Goal: Check status: Check status

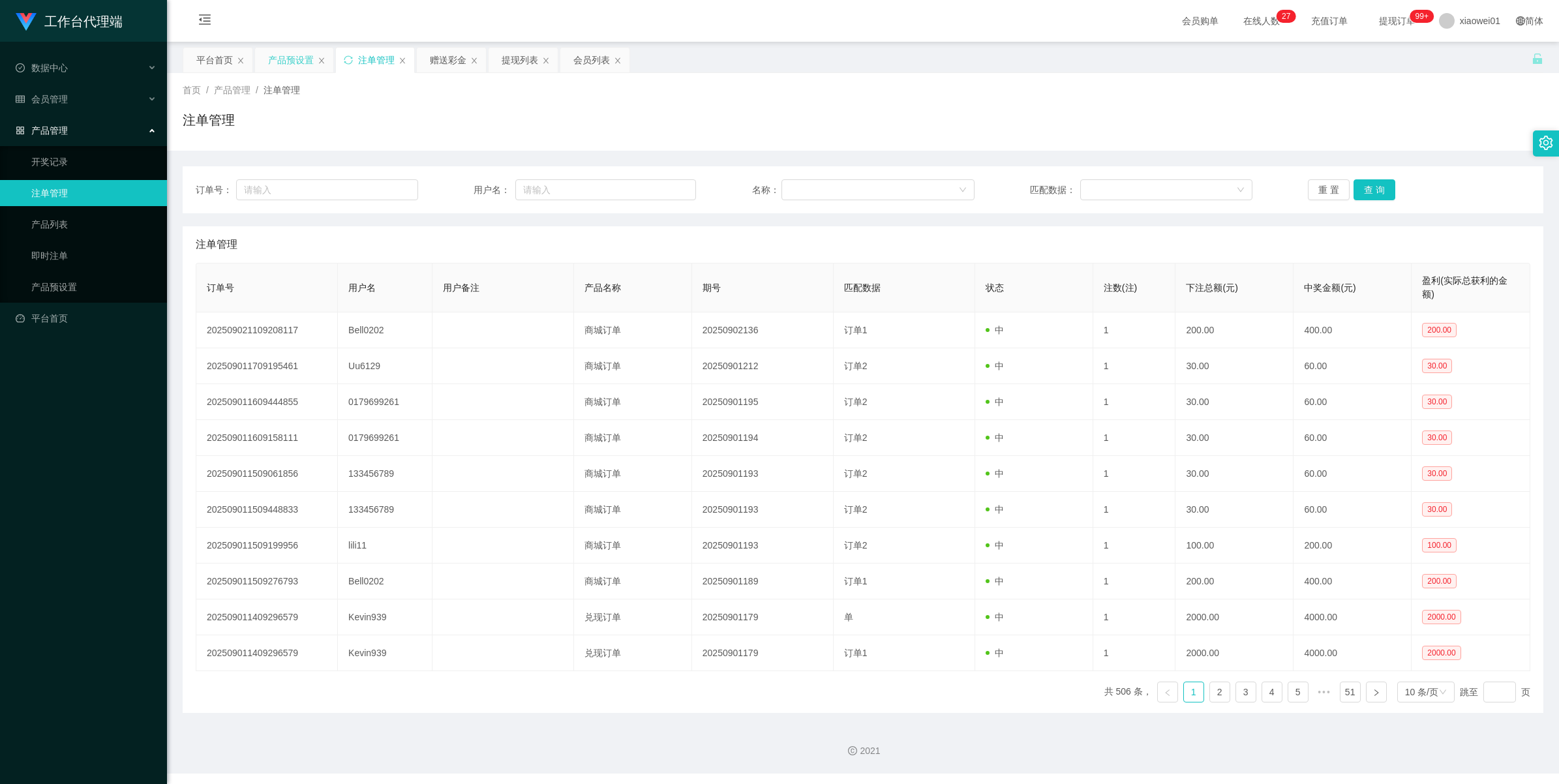
click at [312, 66] on div "产品预设置" at bounding box center [291, 59] width 46 height 25
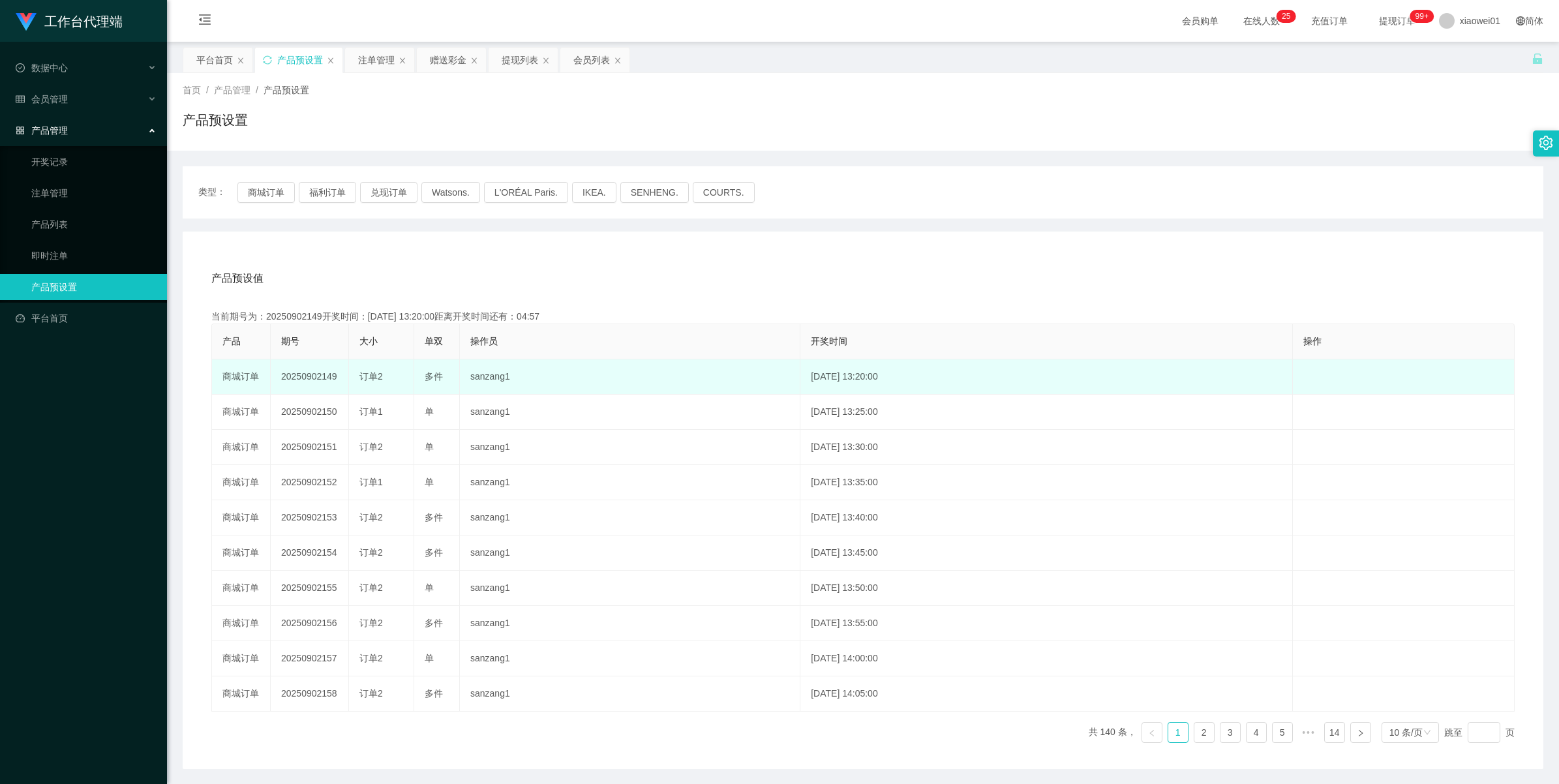
click at [299, 372] on td "20250902149" at bounding box center [310, 377] width 78 height 35
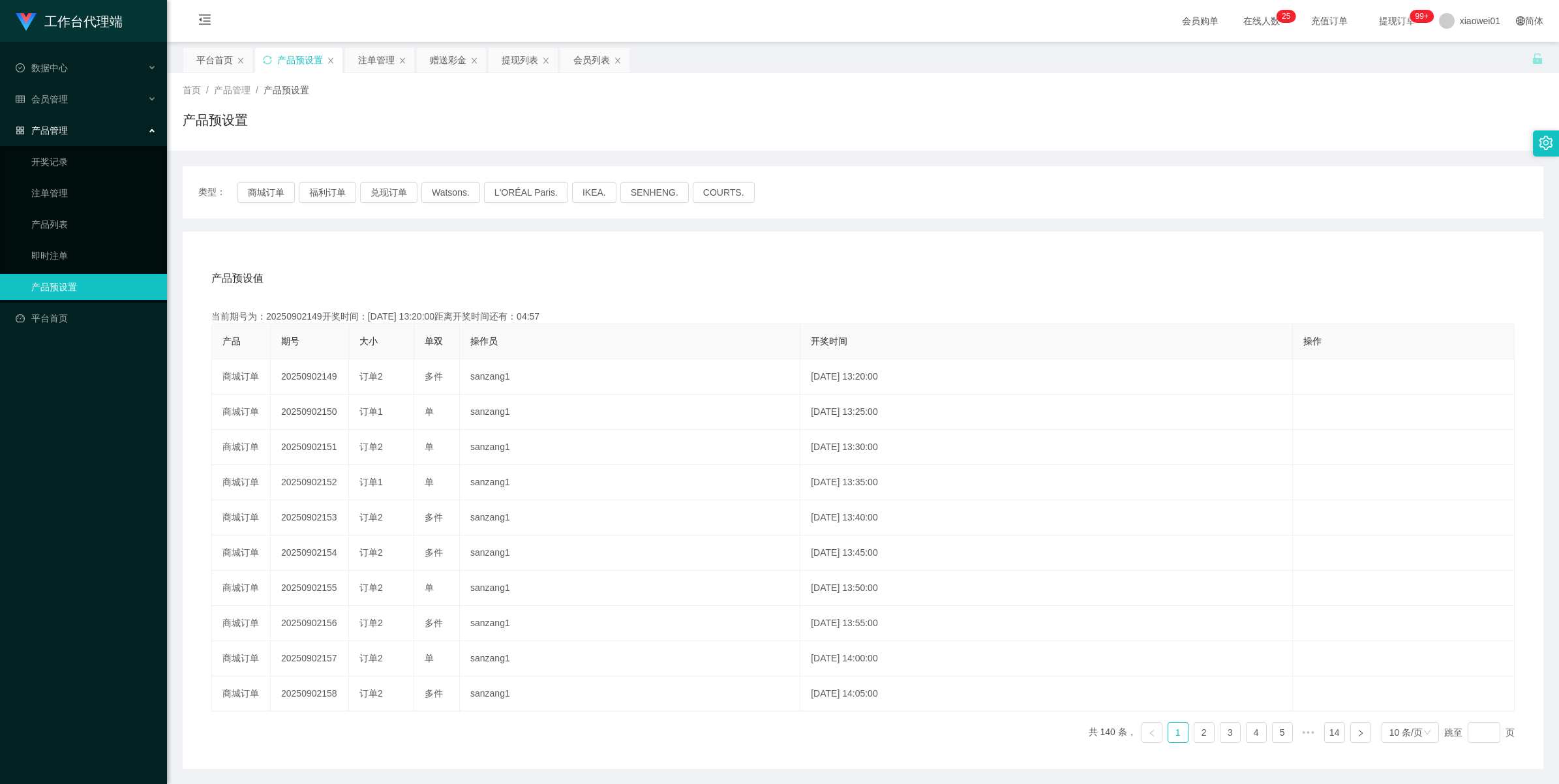
copy td "20250902149"
click at [376, 53] on div "注单管理" at bounding box center [377, 59] width 37 height 25
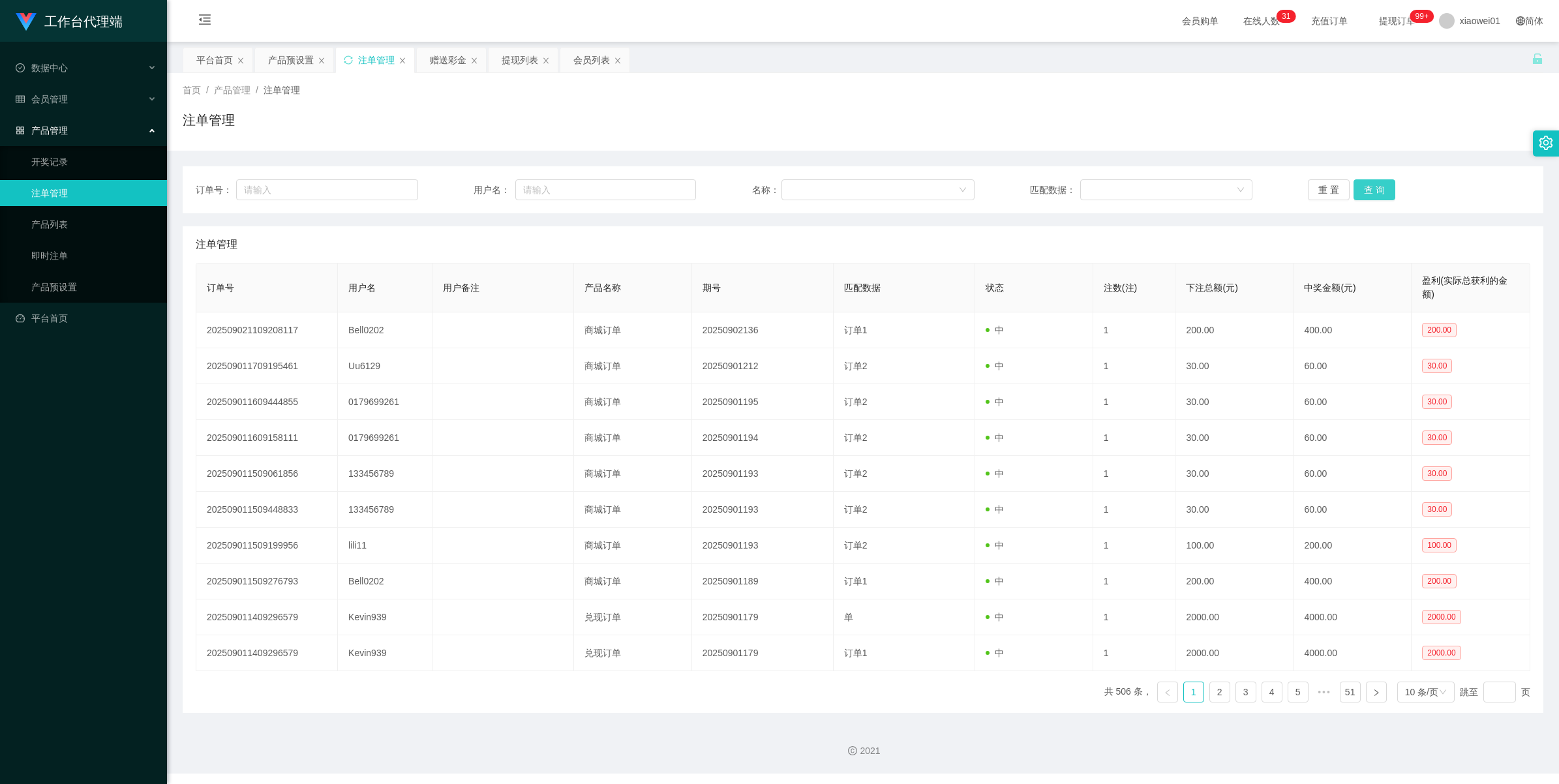
click at [1358, 188] on button "查 询" at bounding box center [1374, 190] width 41 height 21
click at [1358, 188] on div "重 置 查 询" at bounding box center [1419, 190] width 222 height 21
click at [1358, 188] on button "查 询" at bounding box center [1374, 190] width 41 height 21
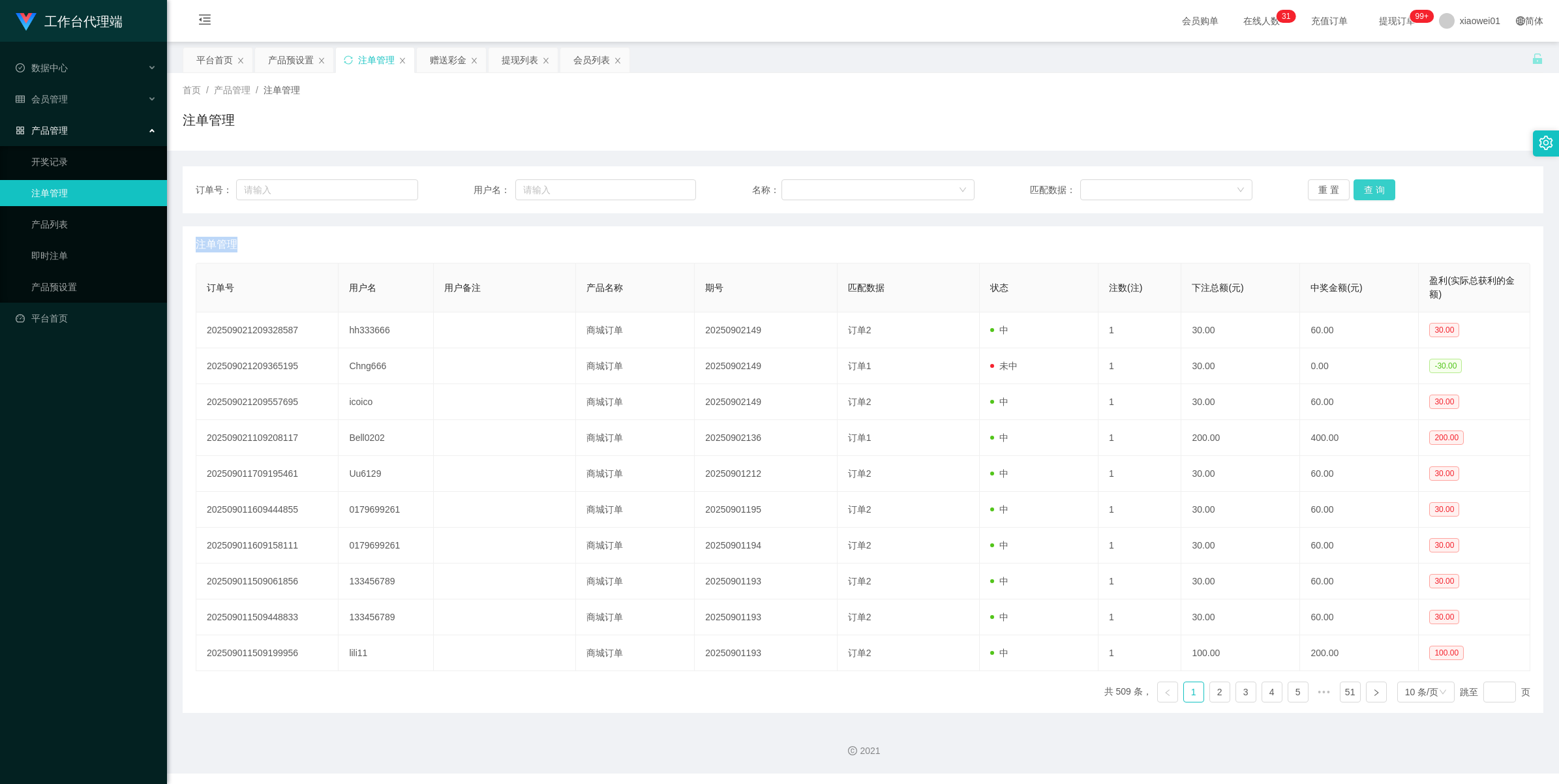
click at [1358, 188] on div "重 置 查 询" at bounding box center [1419, 190] width 222 height 21
click at [1358, 188] on button "查 询" at bounding box center [1374, 190] width 41 height 21
click at [1358, 188] on div "重 置 查 询" at bounding box center [1419, 190] width 222 height 21
click at [1358, 188] on button "查 询" at bounding box center [1374, 190] width 41 height 21
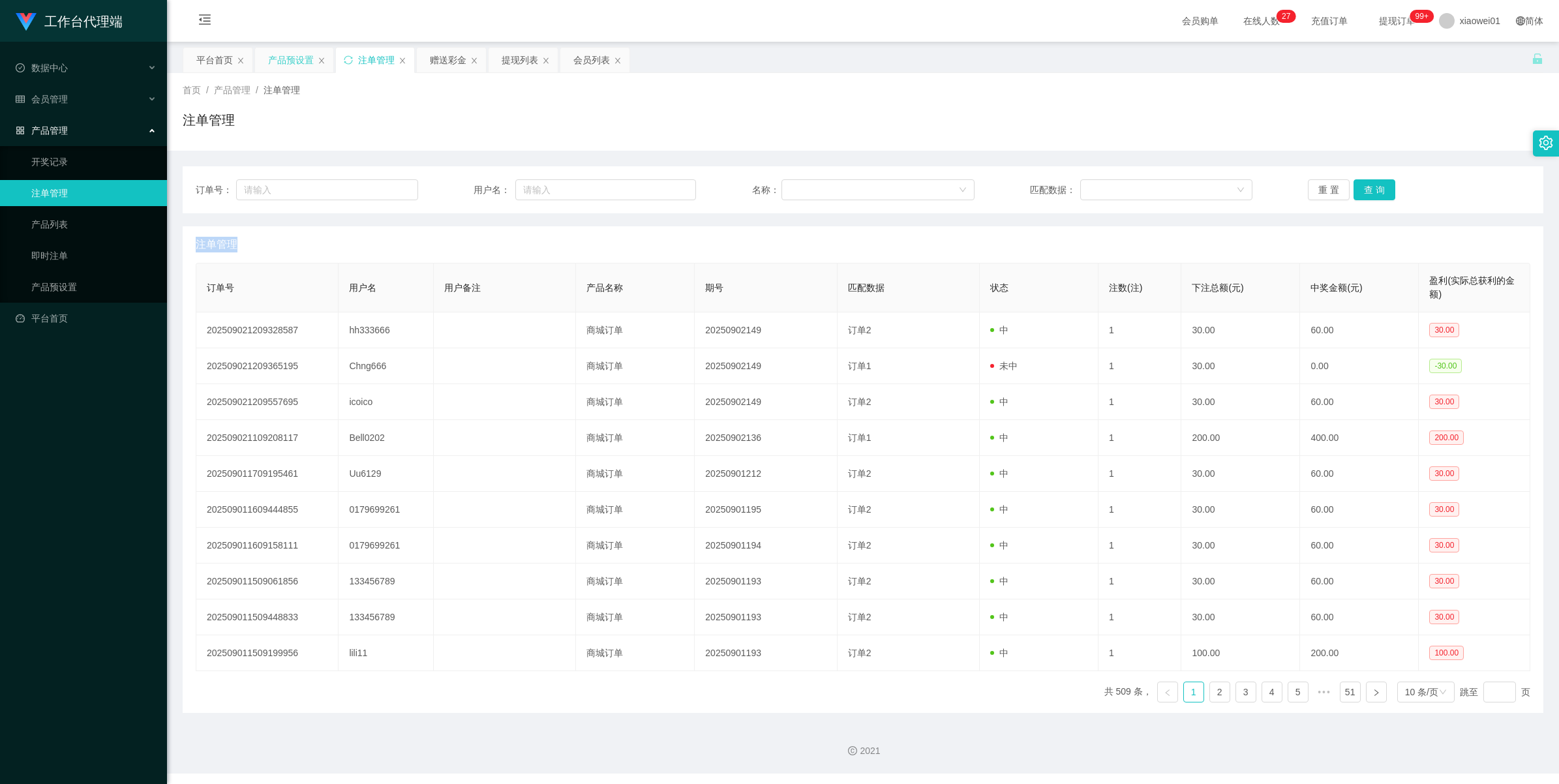
click at [315, 53] on div "产品预设置" at bounding box center [294, 59] width 78 height 25
click at [285, 61] on div "产品预设置" at bounding box center [291, 59] width 46 height 25
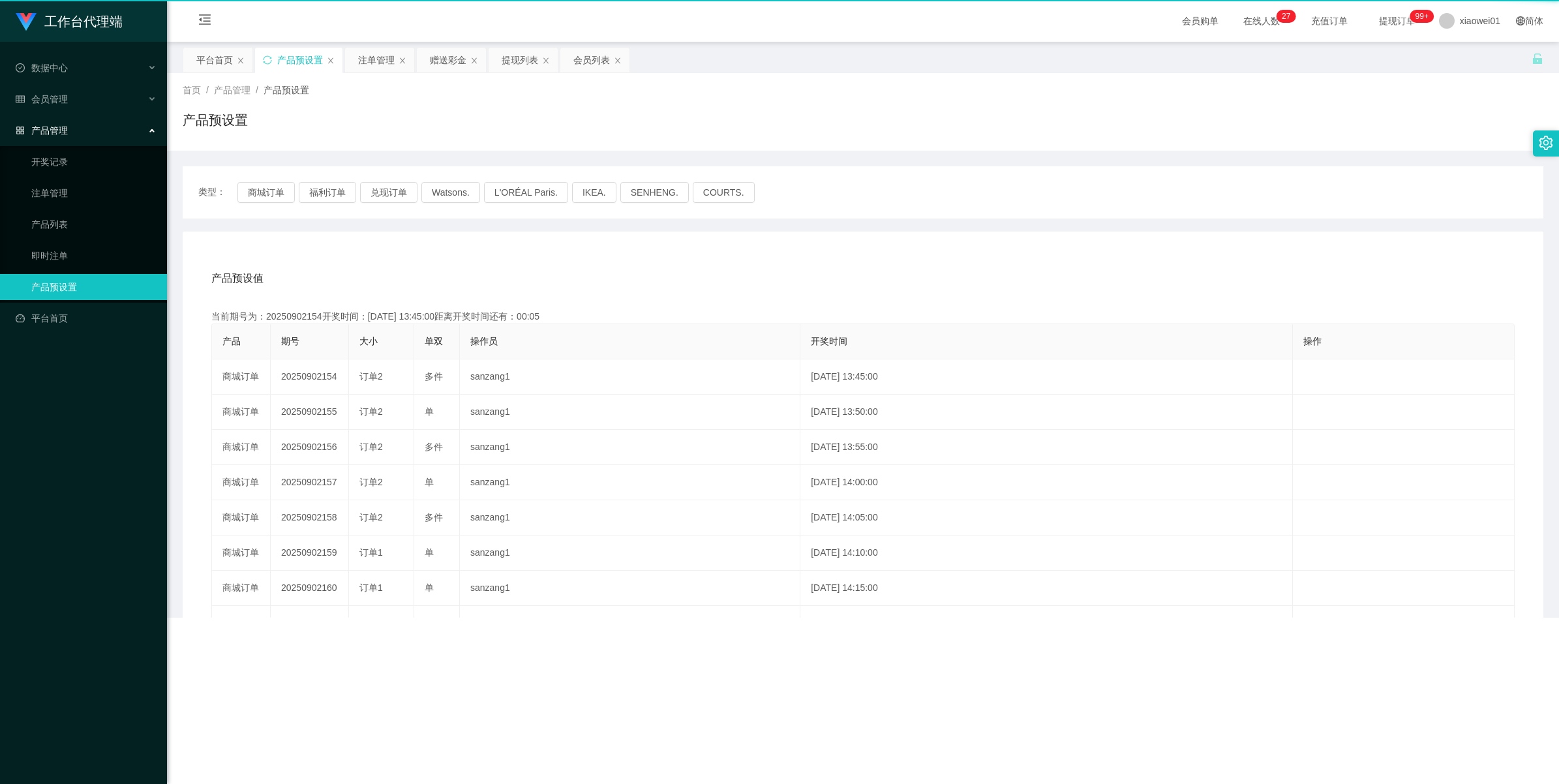
click at [285, 61] on div "产品预设置" at bounding box center [300, 59] width 46 height 25
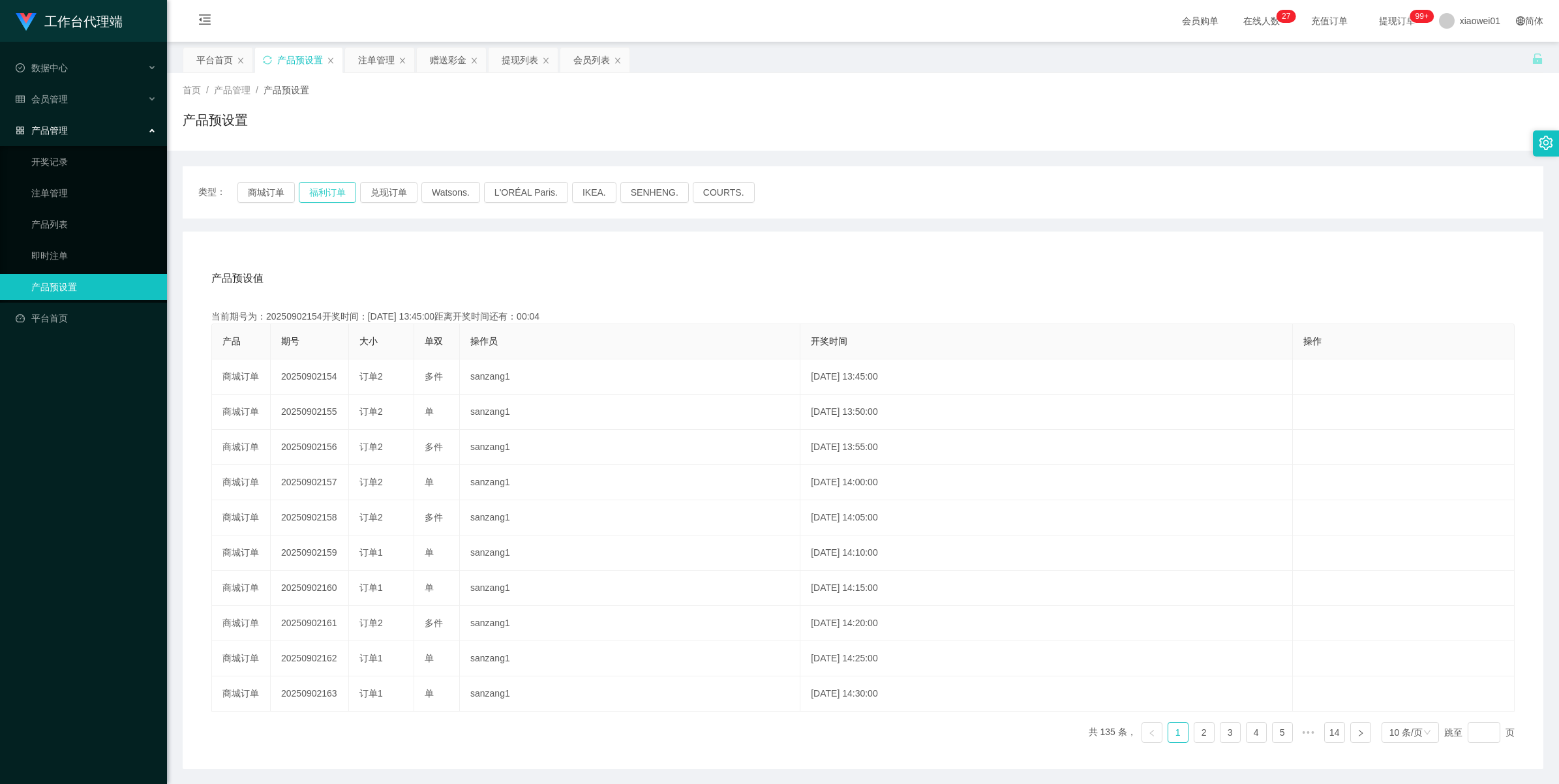
drag, startPoint x: 334, startPoint y: 187, endPoint x: 334, endPoint y: 194, distance: 7.0
click at [334, 187] on button "福利订单" at bounding box center [328, 193] width 57 height 21
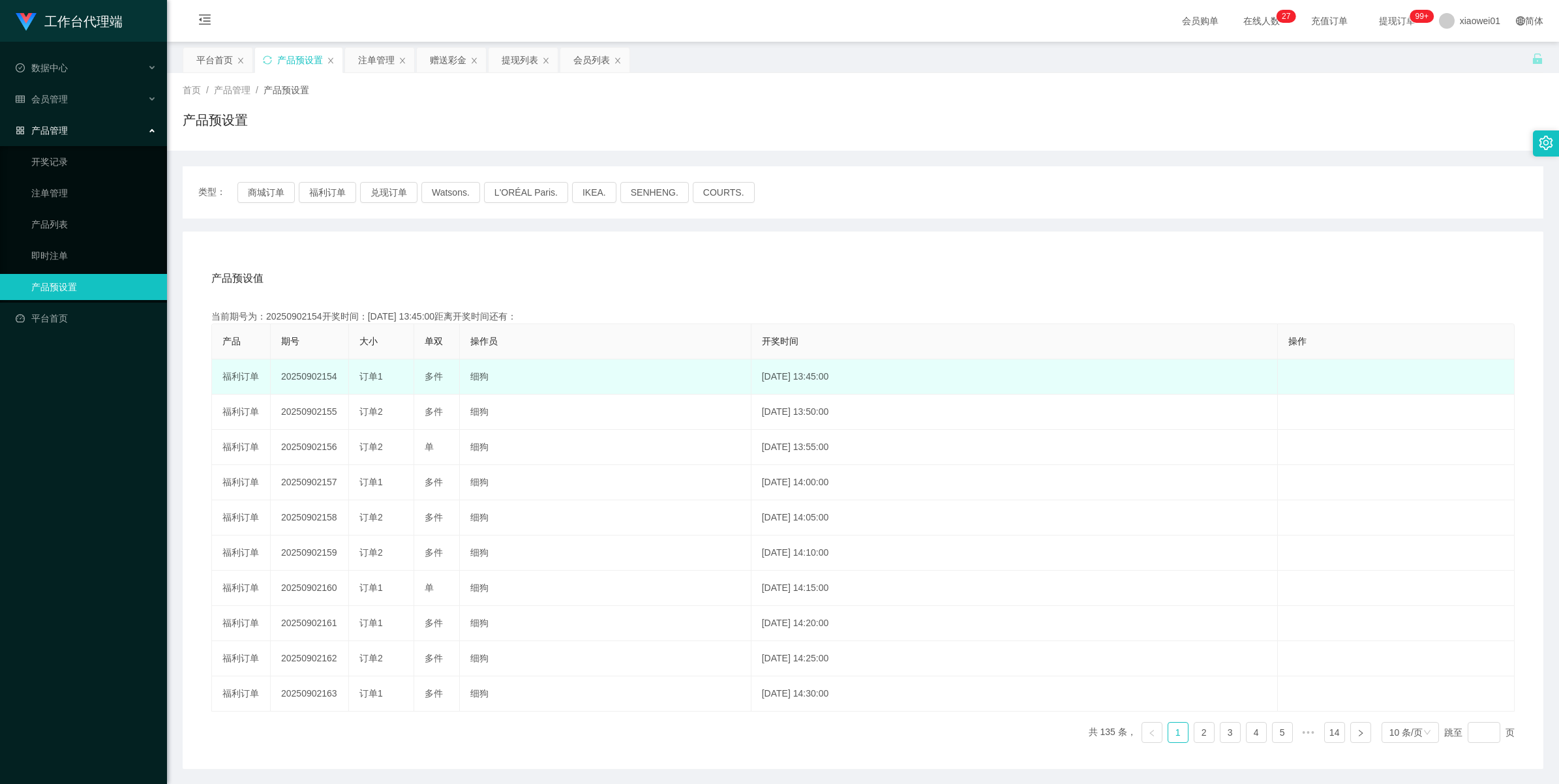
click at [312, 389] on td "20250902154" at bounding box center [310, 377] width 78 height 35
copy td "20250902154"
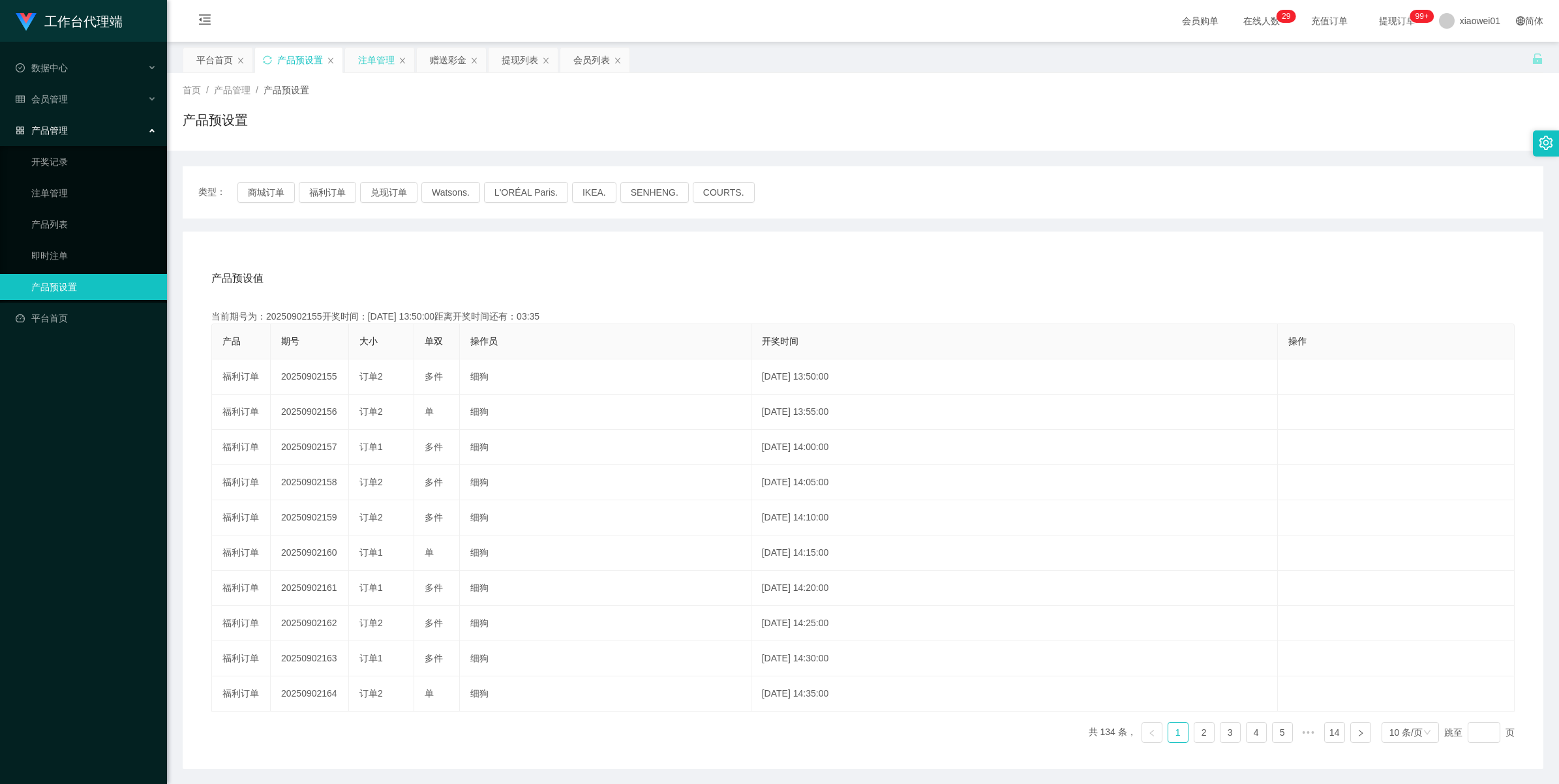
click at [380, 62] on div "注单管理" at bounding box center [377, 59] width 37 height 25
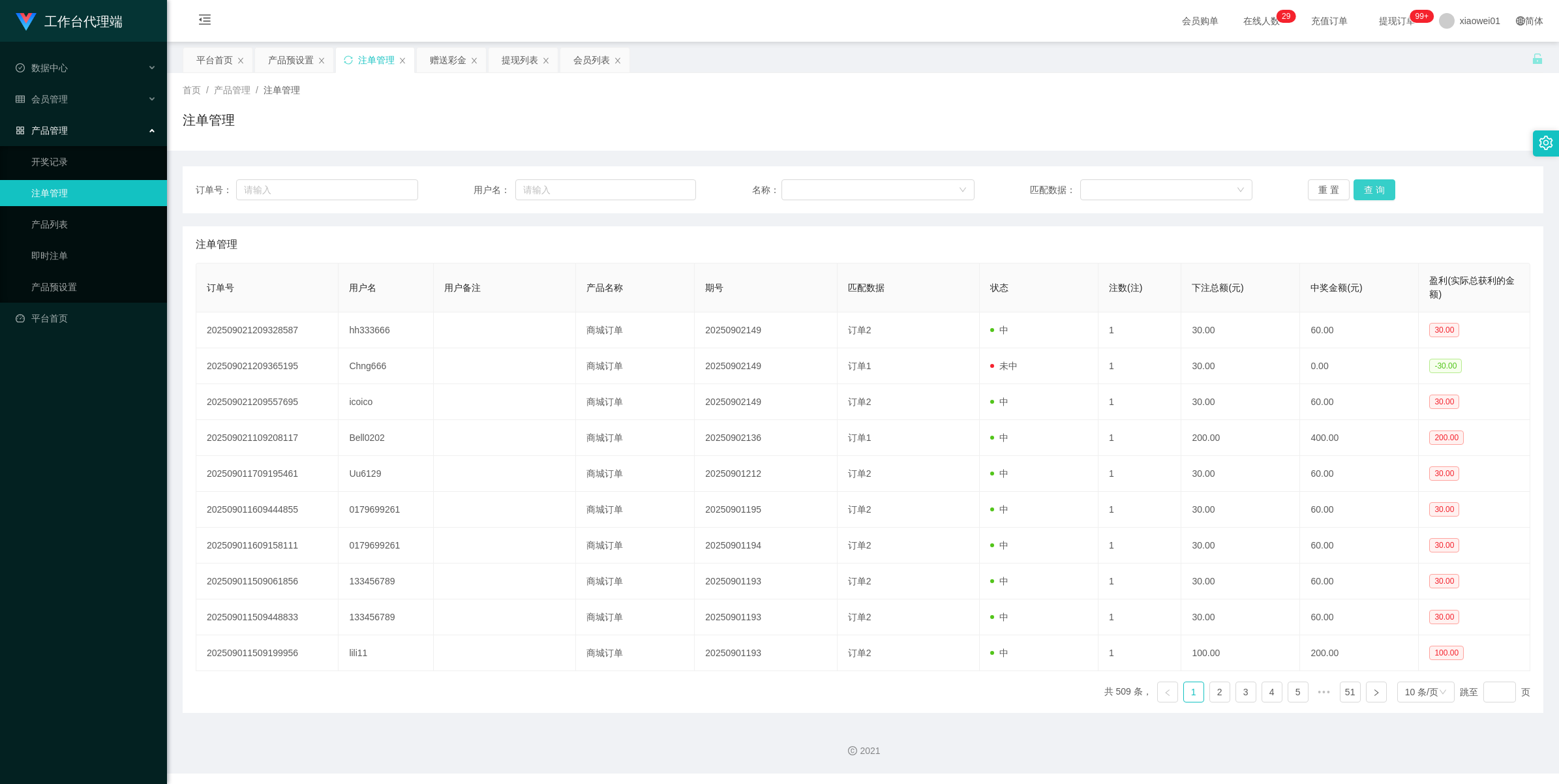
click at [1374, 191] on button "查 询" at bounding box center [1374, 190] width 41 height 21
click at [1374, 191] on div "重 置 查 询" at bounding box center [1419, 190] width 222 height 21
click at [1374, 191] on button "查 询" at bounding box center [1374, 190] width 41 height 21
click at [1374, 191] on button "查 询" at bounding box center [1382, 190] width 56 height 21
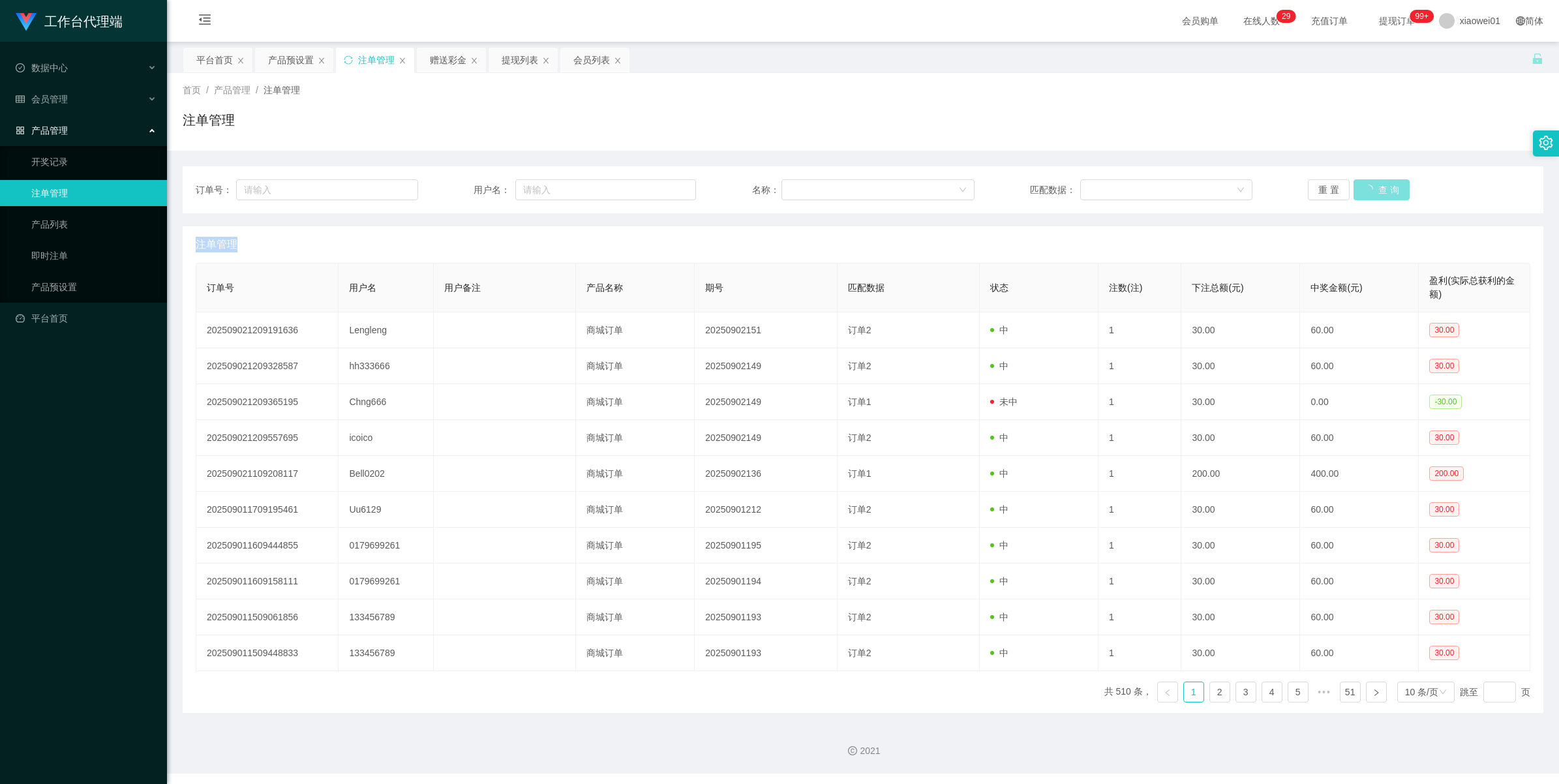
click at [1374, 191] on div "重 置 查 询" at bounding box center [1419, 190] width 222 height 21
click at [1374, 191] on button "查 询" at bounding box center [1374, 190] width 41 height 21
click at [1382, 183] on button "查 询" at bounding box center [1374, 190] width 41 height 21
click at [1382, 183] on div "重 置 查 询" at bounding box center [1419, 190] width 222 height 21
click at [1382, 183] on button "查 询" at bounding box center [1374, 190] width 41 height 21
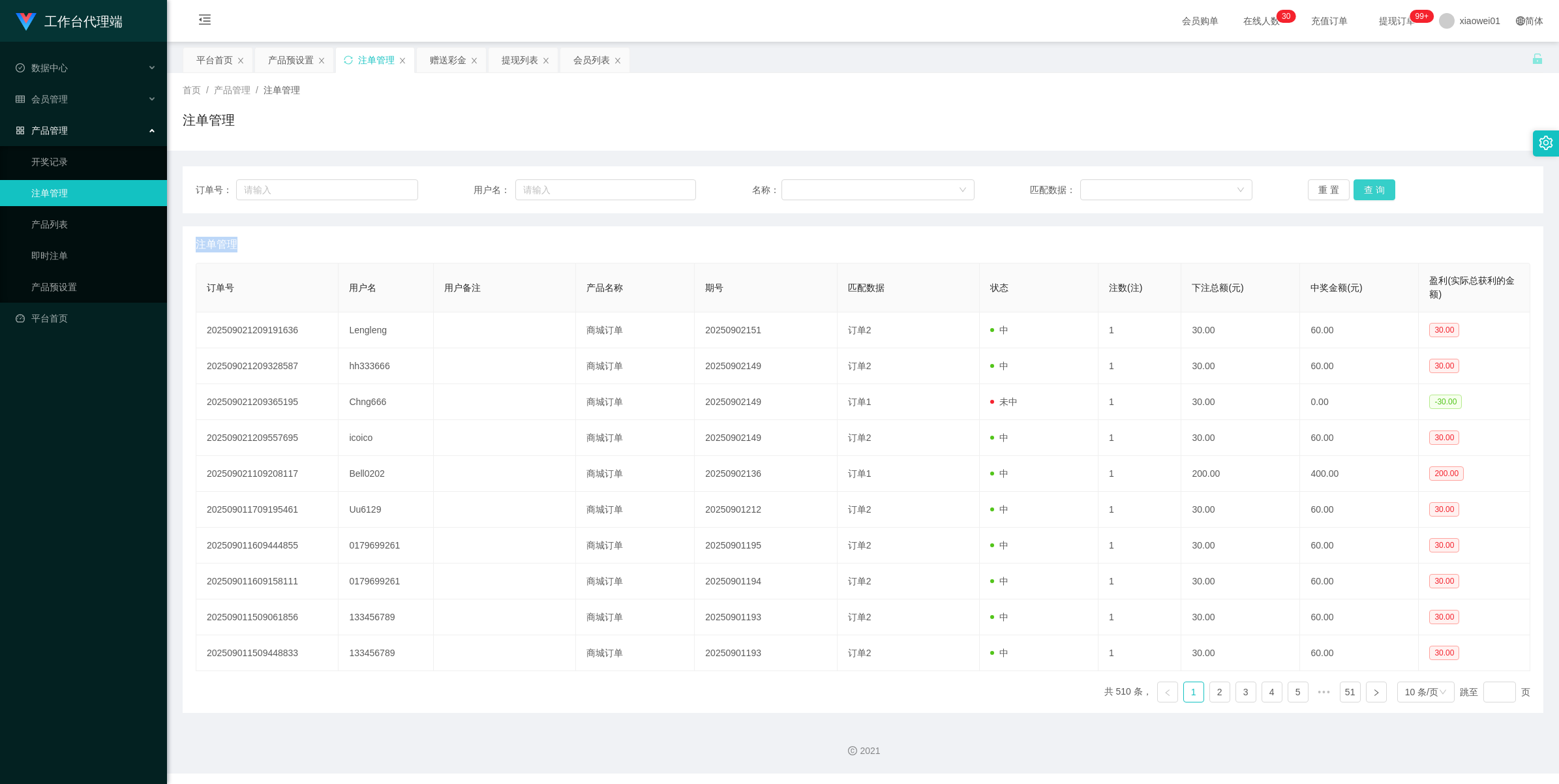
click at [1382, 183] on button "查 询" at bounding box center [1374, 190] width 41 height 21
drag, startPoint x: 1382, startPoint y: 183, endPoint x: 1370, endPoint y: 185, distance: 12.2
click at [1370, 185] on button "查 询" at bounding box center [1374, 190] width 41 height 21
click at [1370, 185] on div "重 置 查 询" at bounding box center [1419, 190] width 222 height 21
drag, startPoint x: 1370, startPoint y: 185, endPoint x: 1463, endPoint y: 7, distance: 200.8
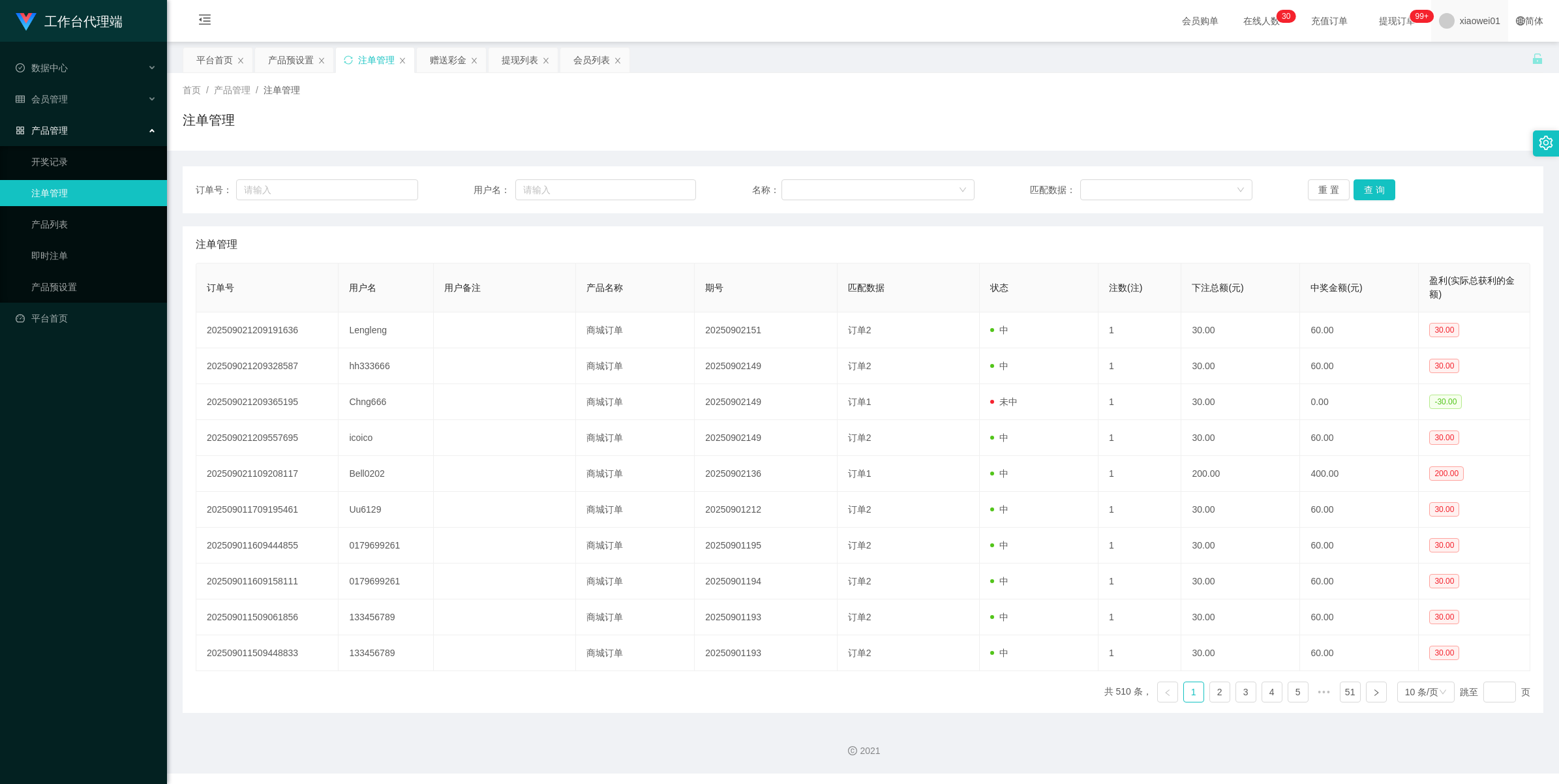
click at [1463, 7] on span "xiaowei01" at bounding box center [1481, 20] width 41 height 41
click at [1462, 17] on span "xiaowei01" at bounding box center [1481, 20] width 41 height 41
click at [1451, 49] on li "退出登录" at bounding box center [1469, 57] width 98 height 21
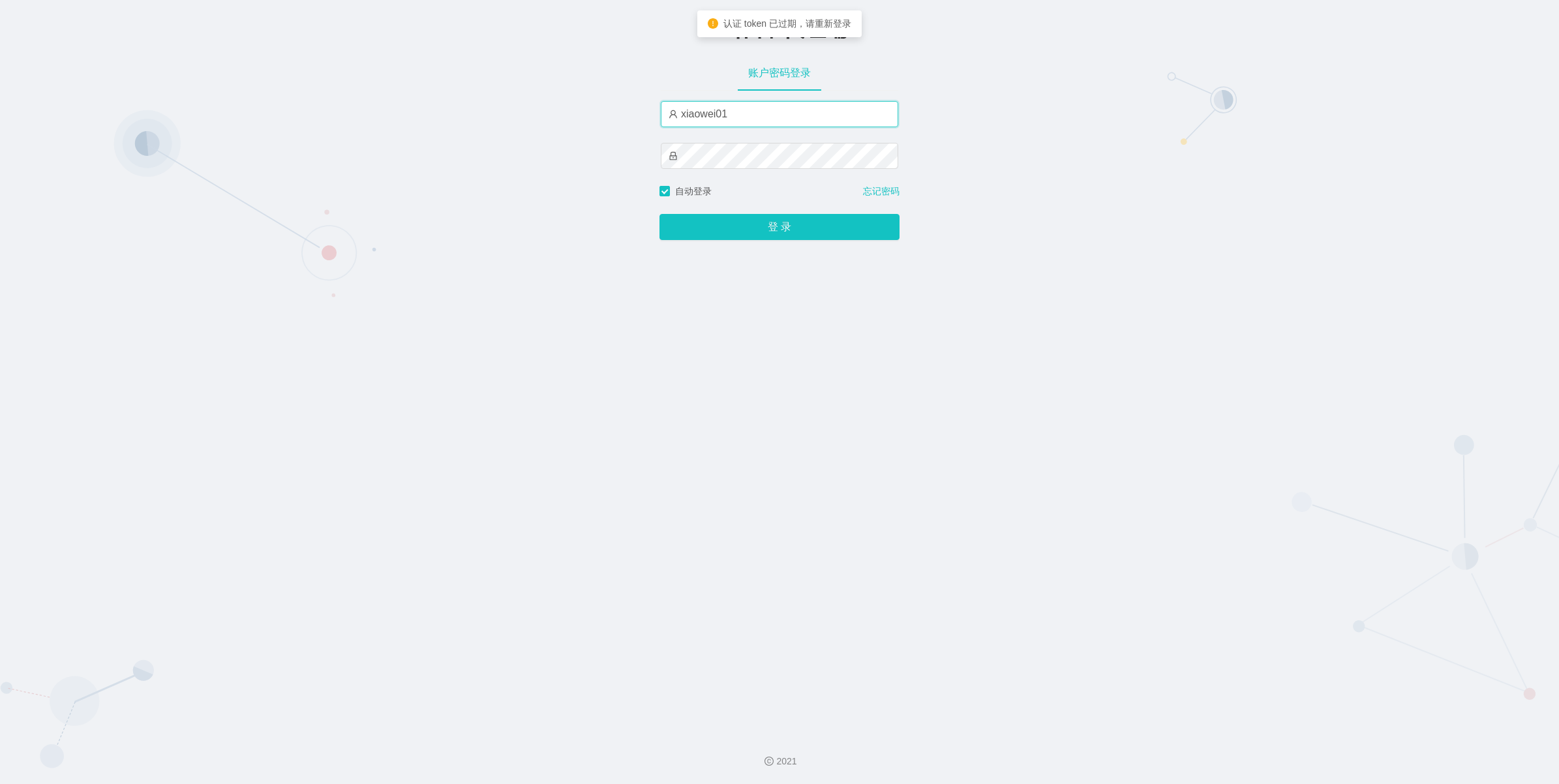
click at [758, 119] on input "xiaowei01" at bounding box center [780, 114] width 237 height 26
type input "xiaowei02"
click at [734, 235] on button "登 录" at bounding box center [780, 227] width 240 height 26
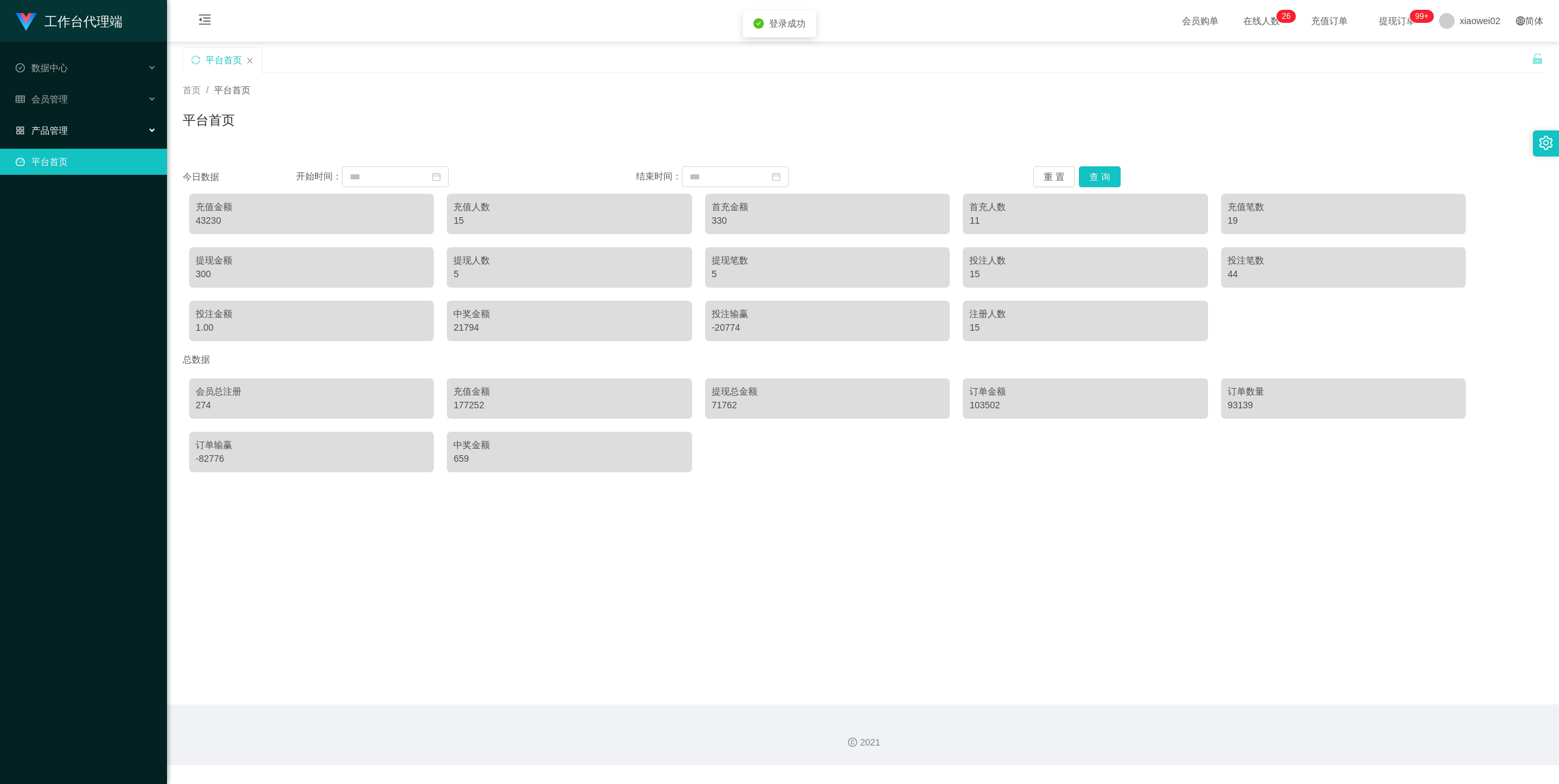
click at [64, 127] on span "产品管理" at bounding box center [41, 130] width 52 height 11
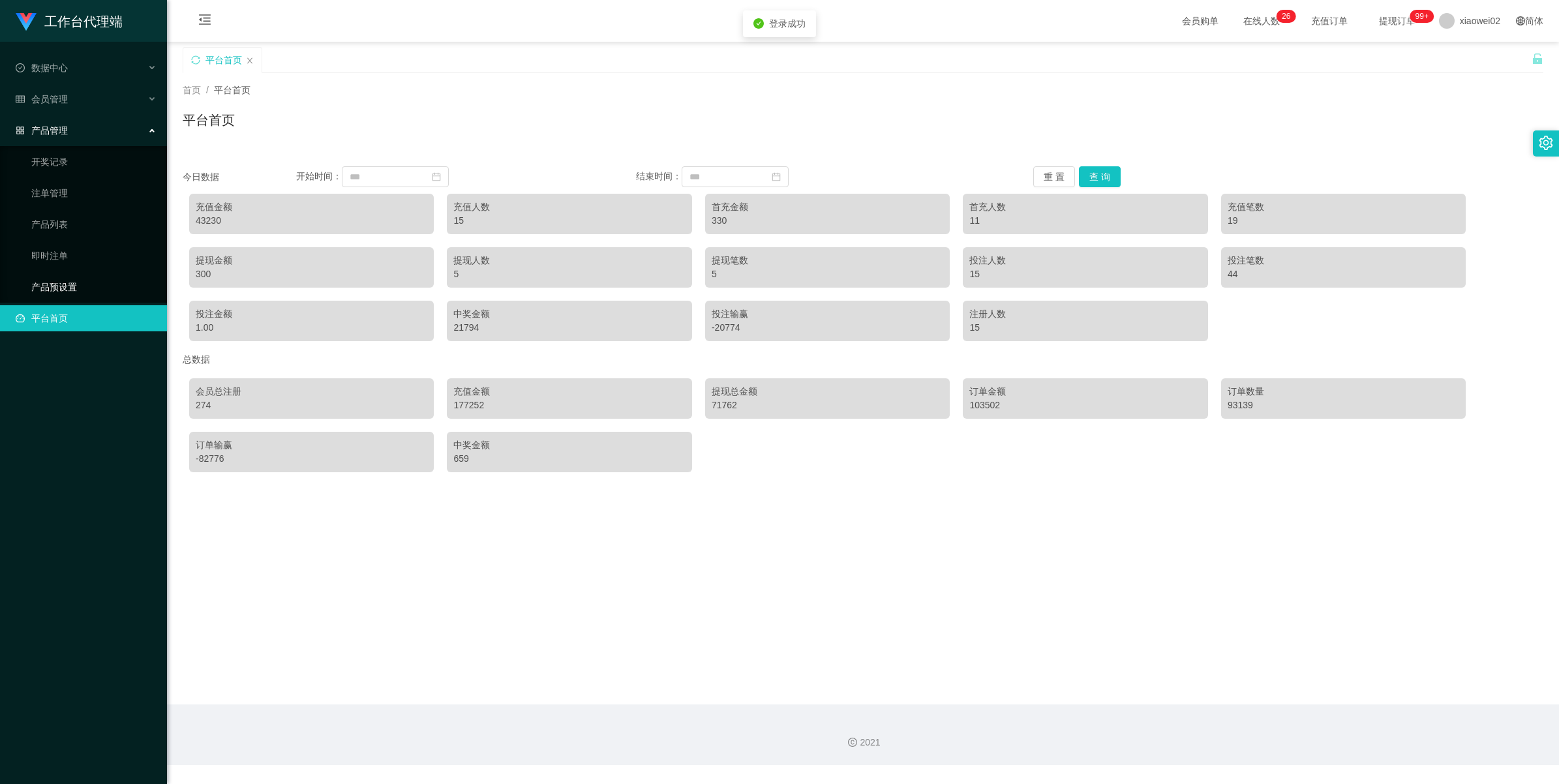
click at [56, 282] on link "产品预设置" at bounding box center [94, 287] width 125 height 26
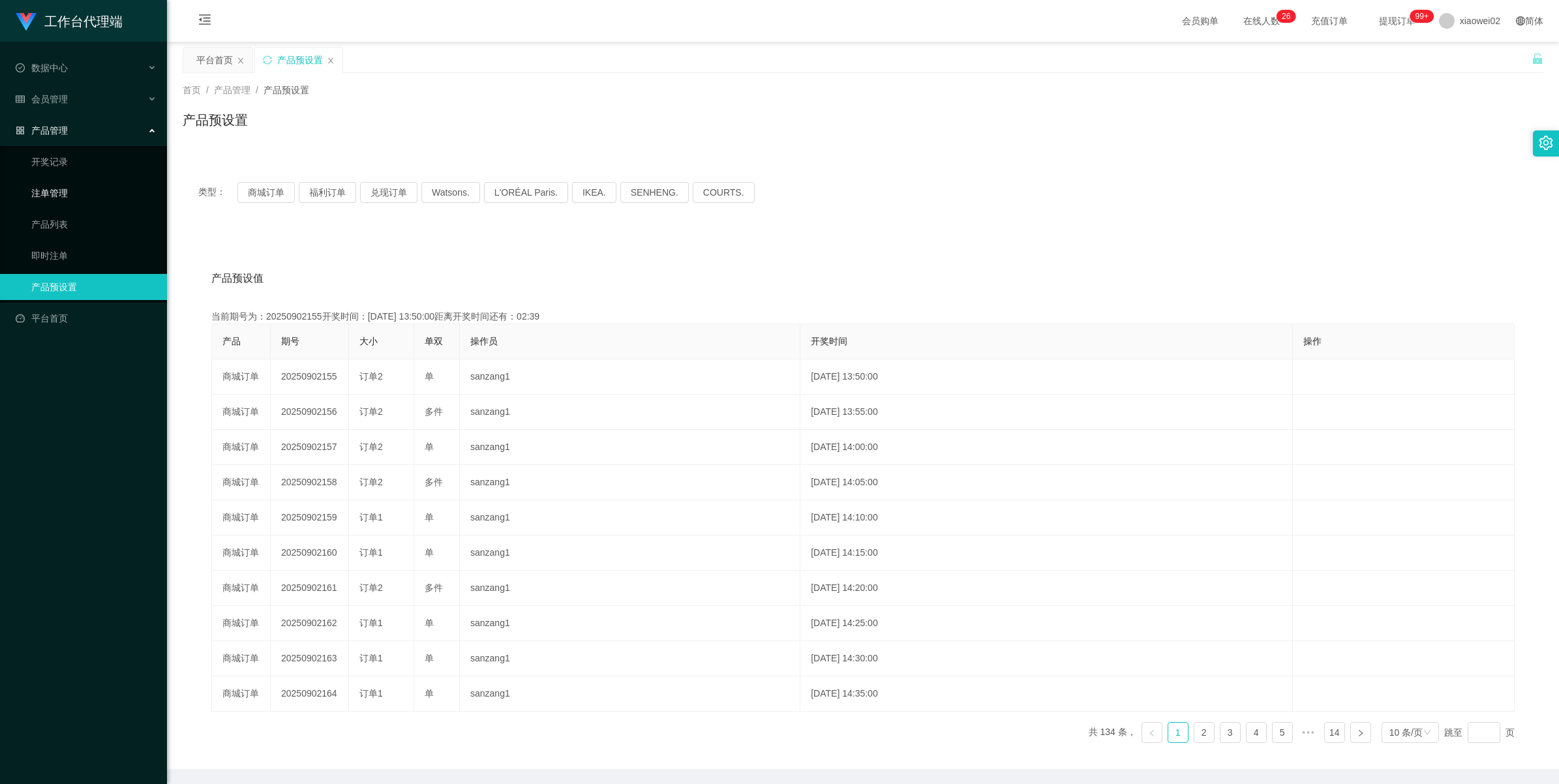
click at [36, 201] on link "注单管理" at bounding box center [94, 193] width 125 height 26
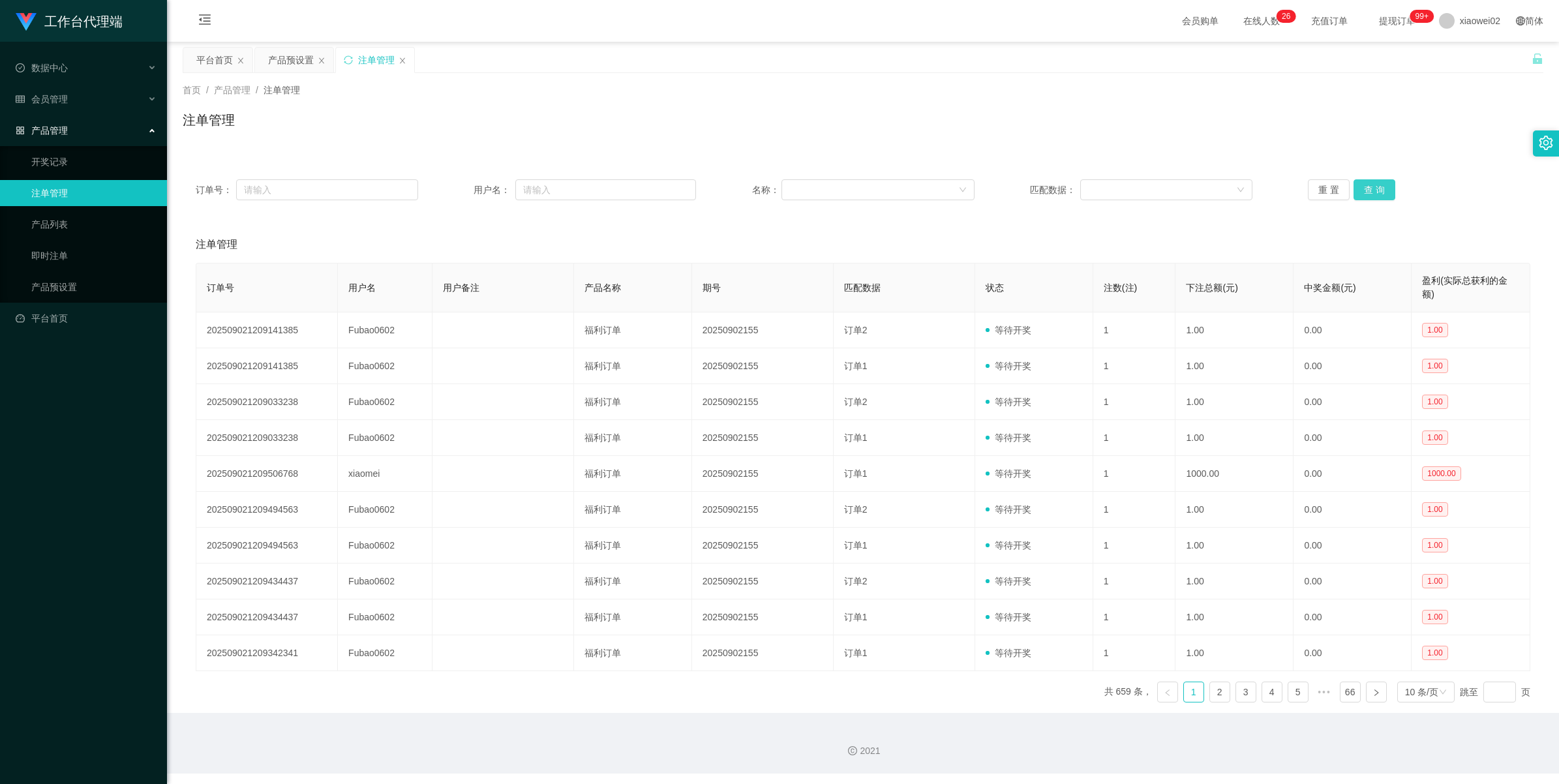
click at [1364, 194] on button "查 询" at bounding box center [1374, 190] width 41 height 21
click at [1364, 194] on div "重 置 查 询" at bounding box center [1419, 190] width 222 height 21
click at [1364, 194] on button "查 询" at bounding box center [1374, 190] width 41 height 21
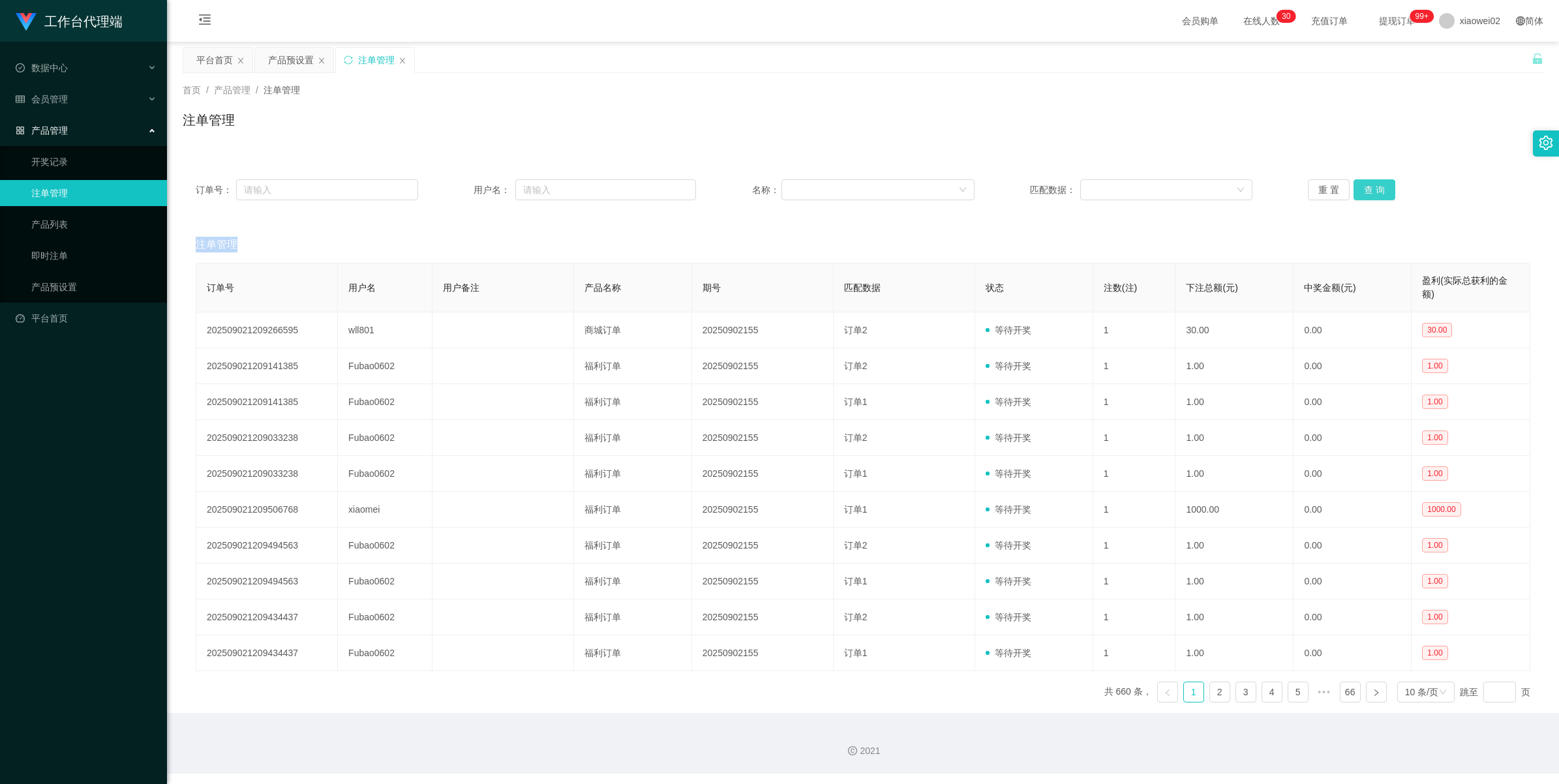
click at [1365, 188] on button "查 询" at bounding box center [1374, 190] width 41 height 21
click at [1365, 187] on div "重 置 查 询" at bounding box center [1419, 190] width 222 height 21
click at [1365, 187] on button "查 询" at bounding box center [1374, 190] width 41 height 21
click at [1365, 187] on div "重 置 查 询" at bounding box center [1419, 190] width 222 height 21
click at [1365, 187] on button "查 询" at bounding box center [1374, 190] width 41 height 21
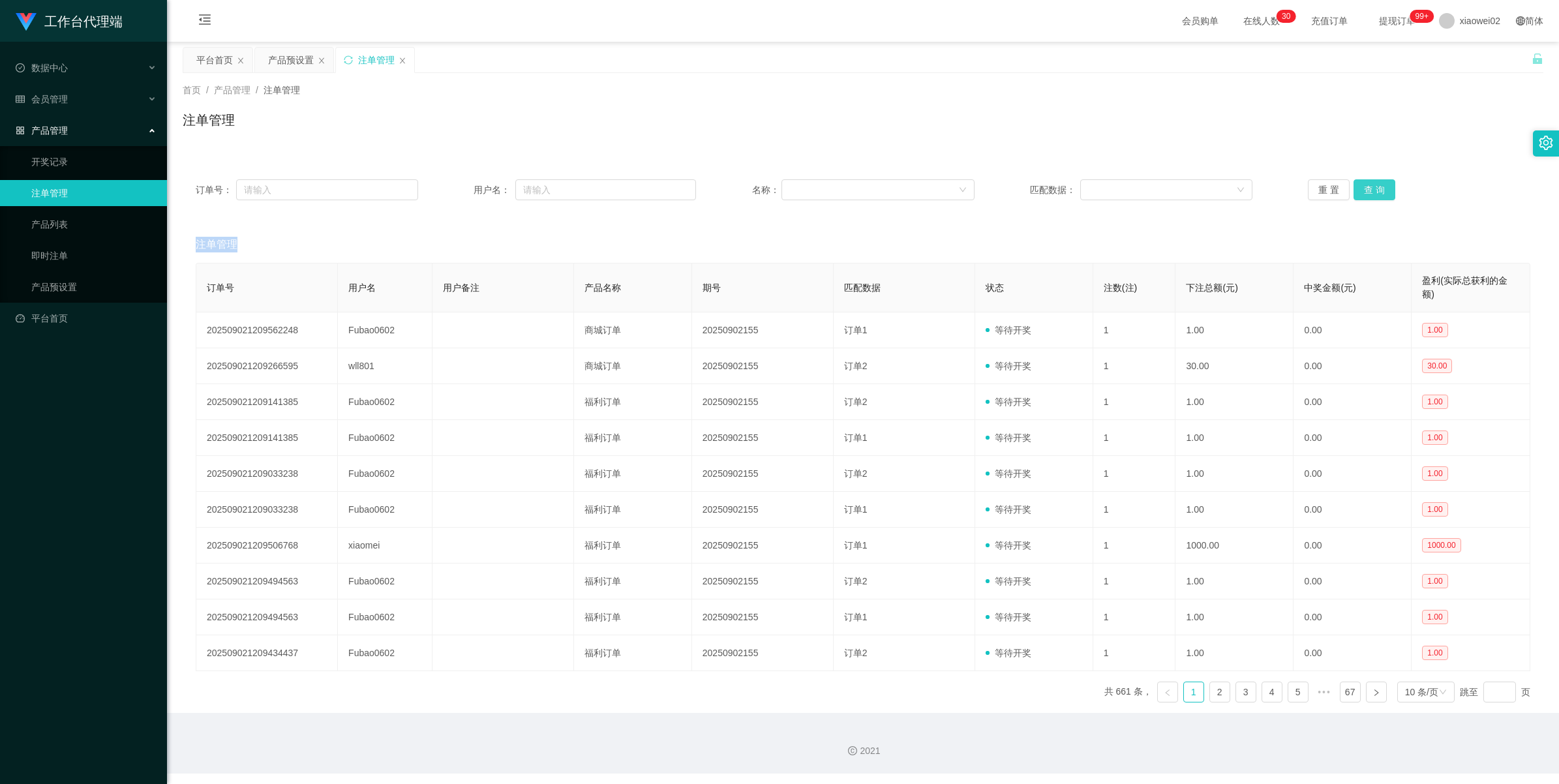
click at [1365, 187] on div "重 置 查 询" at bounding box center [1419, 190] width 222 height 21
click at [1365, 187] on button "查 询" at bounding box center [1374, 190] width 41 height 21
click at [1365, 187] on div "重 置 查 询" at bounding box center [1419, 190] width 222 height 21
click at [266, 59] on div "产品预设置" at bounding box center [294, 59] width 78 height 25
click at [282, 50] on div "产品预设置" at bounding box center [291, 59] width 46 height 25
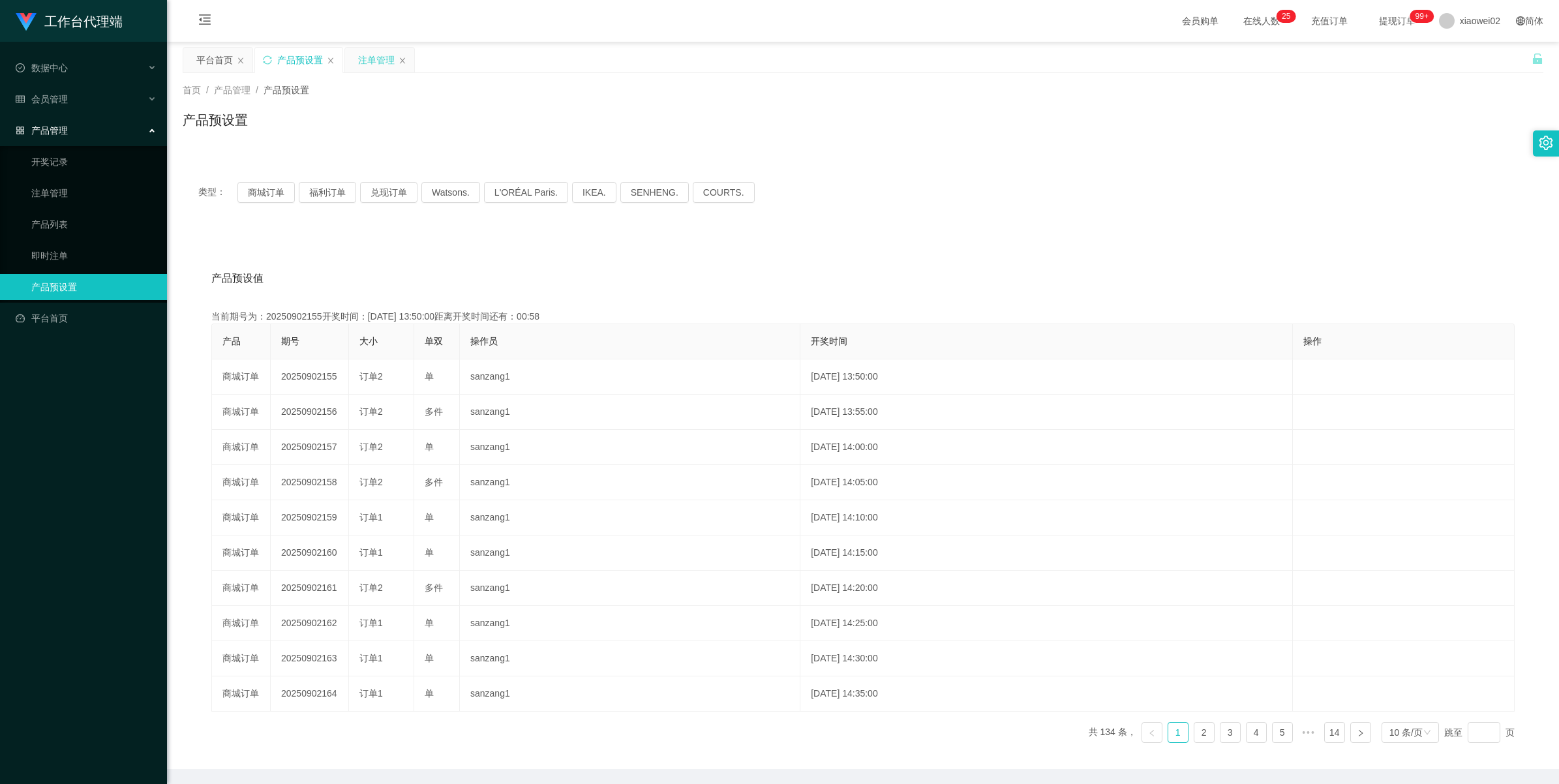
click at [377, 59] on div "注单管理" at bounding box center [377, 59] width 37 height 25
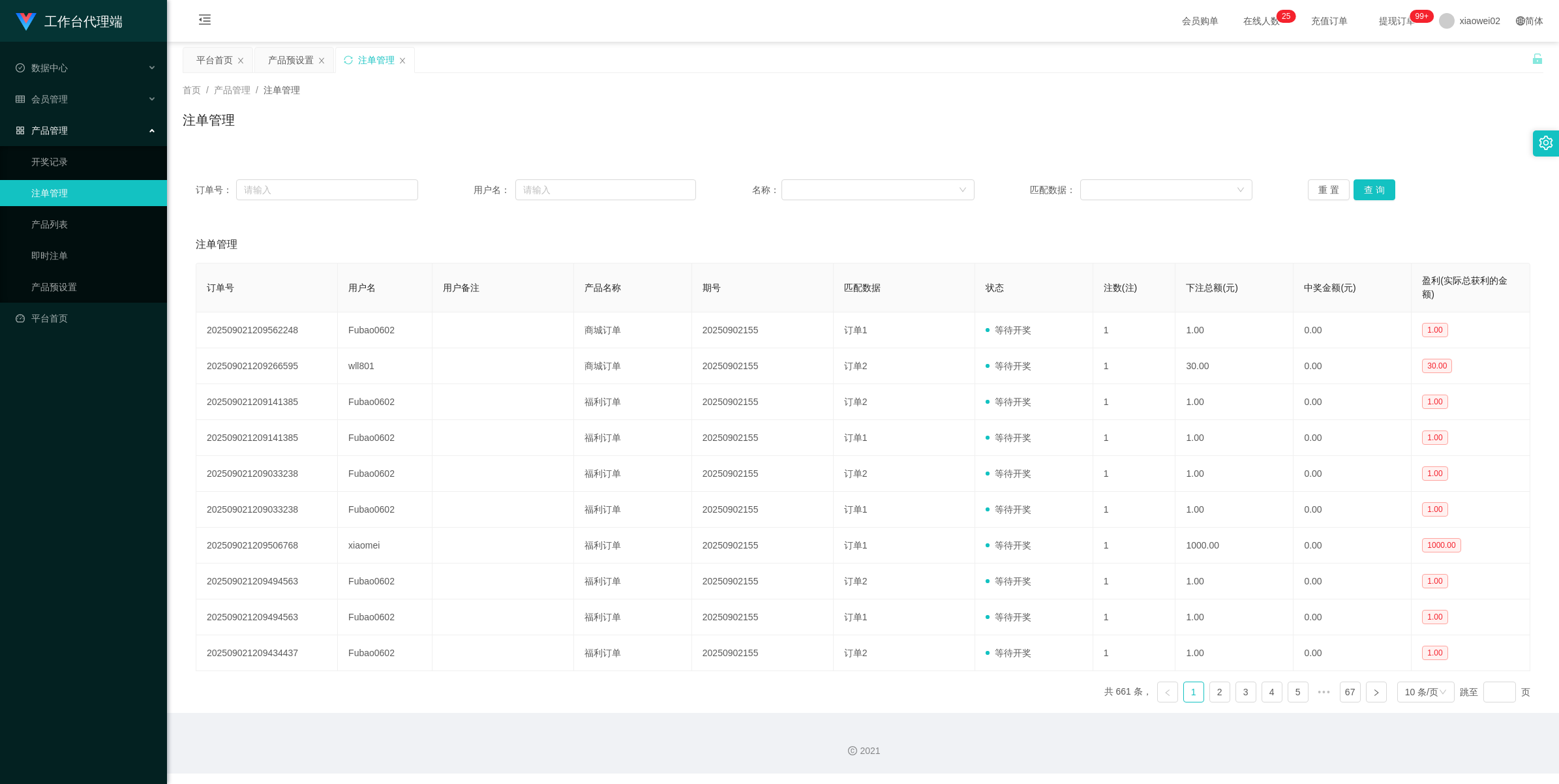
click at [377, 59] on div "注单管理" at bounding box center [377, 59] width 37 height 25
click at [1370, 189] on button "查 询" at bounding box center [1374, 190] width 41 height 21
click at [1370, 189] on div "重 置 查 询" at bounding box center [1419, 190] width 222 height 21
click at [1370, 189] on button "查 询" at bounding box center [1374, 190] width 41 height 21
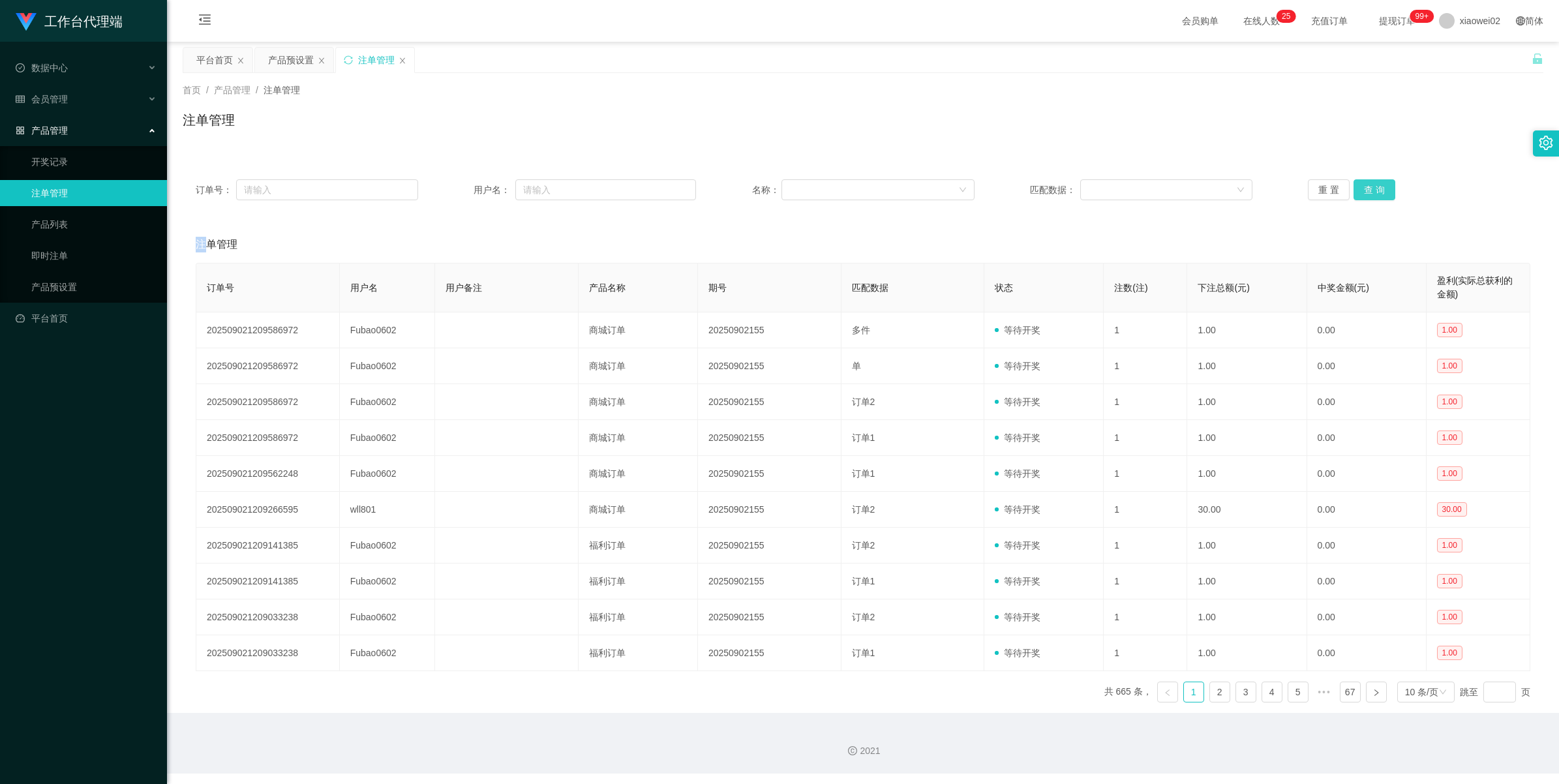
click at [1370, 189] on button "查 询" at bounding box center [1374, 190] width 41 height 21
click at [1439, 696] on icon "图标: down" at bounding box center [1443, 692] width 8 height 8
click at [1408, 649] on li "50 条/页" at bounding box center [1417, 654] width 59 height 21
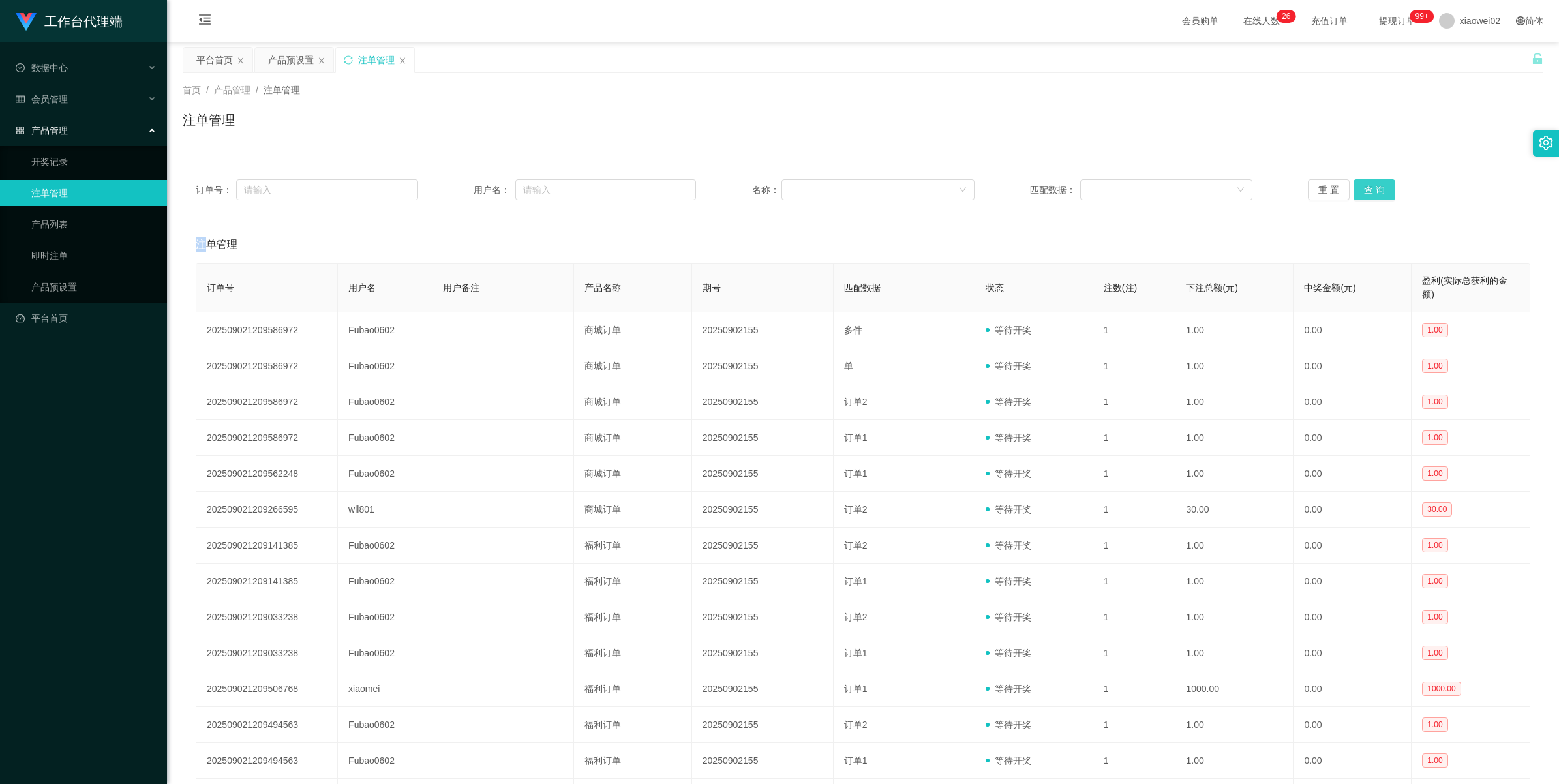
click at [1364, 194] on button "查 询" at bounding box center [1374, 190] width 41 height 21
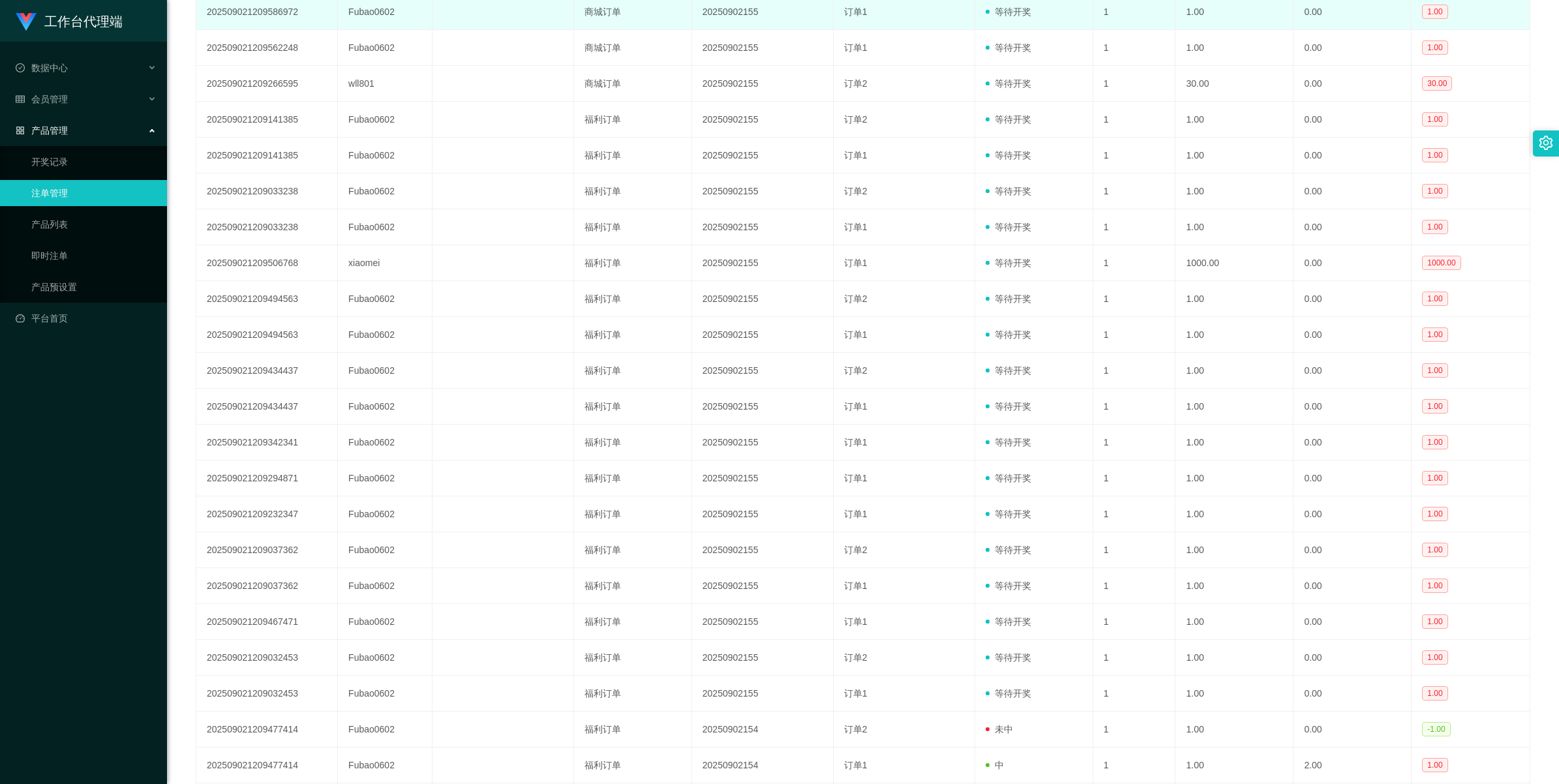
scroll to position [571, 0]
